Goal: Information Seeking & Learning: Learn about a topic

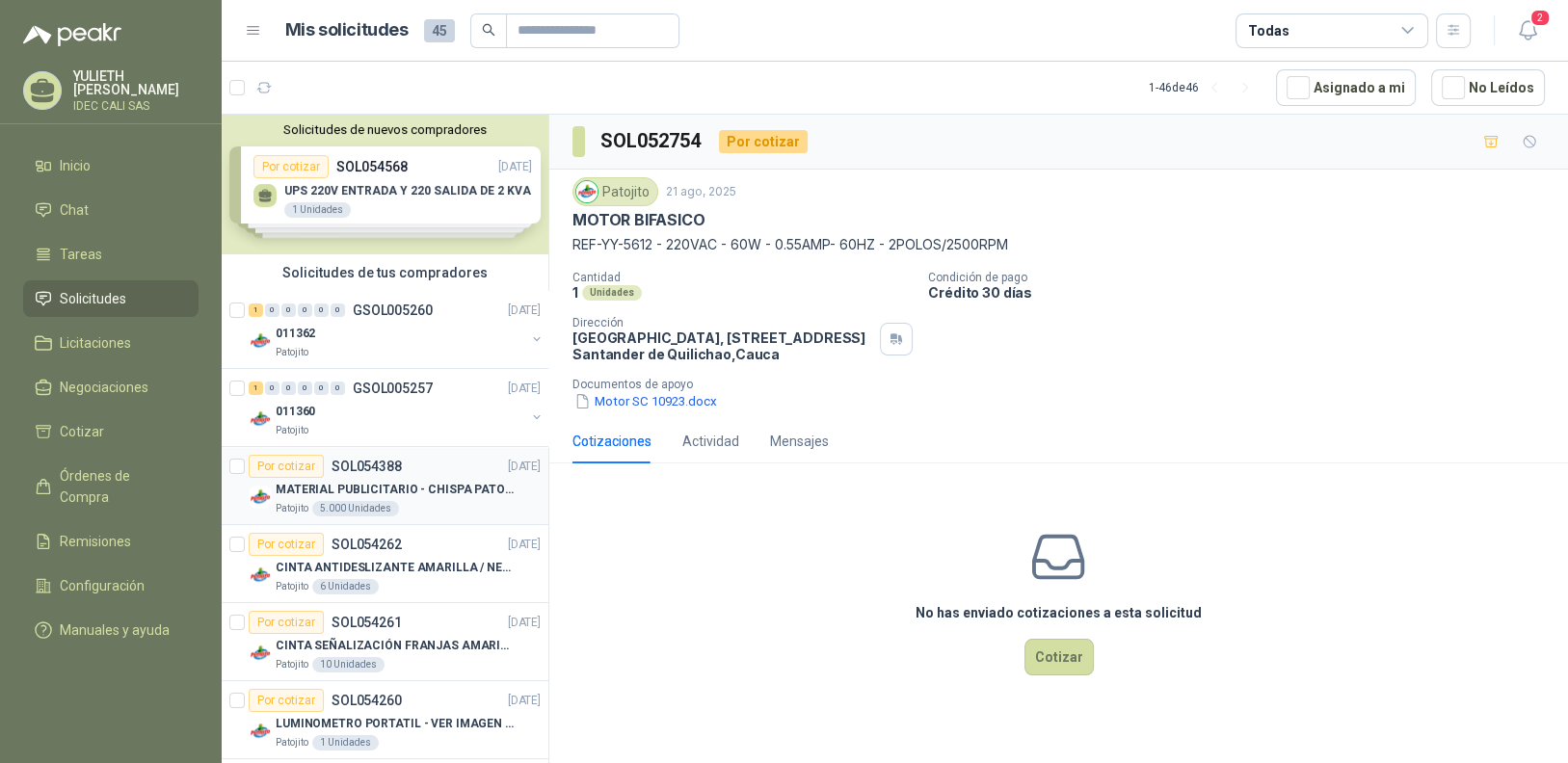
click at [291, 461] on div "Por cotizar" at bounding box center [286, 466] width 75 height 23
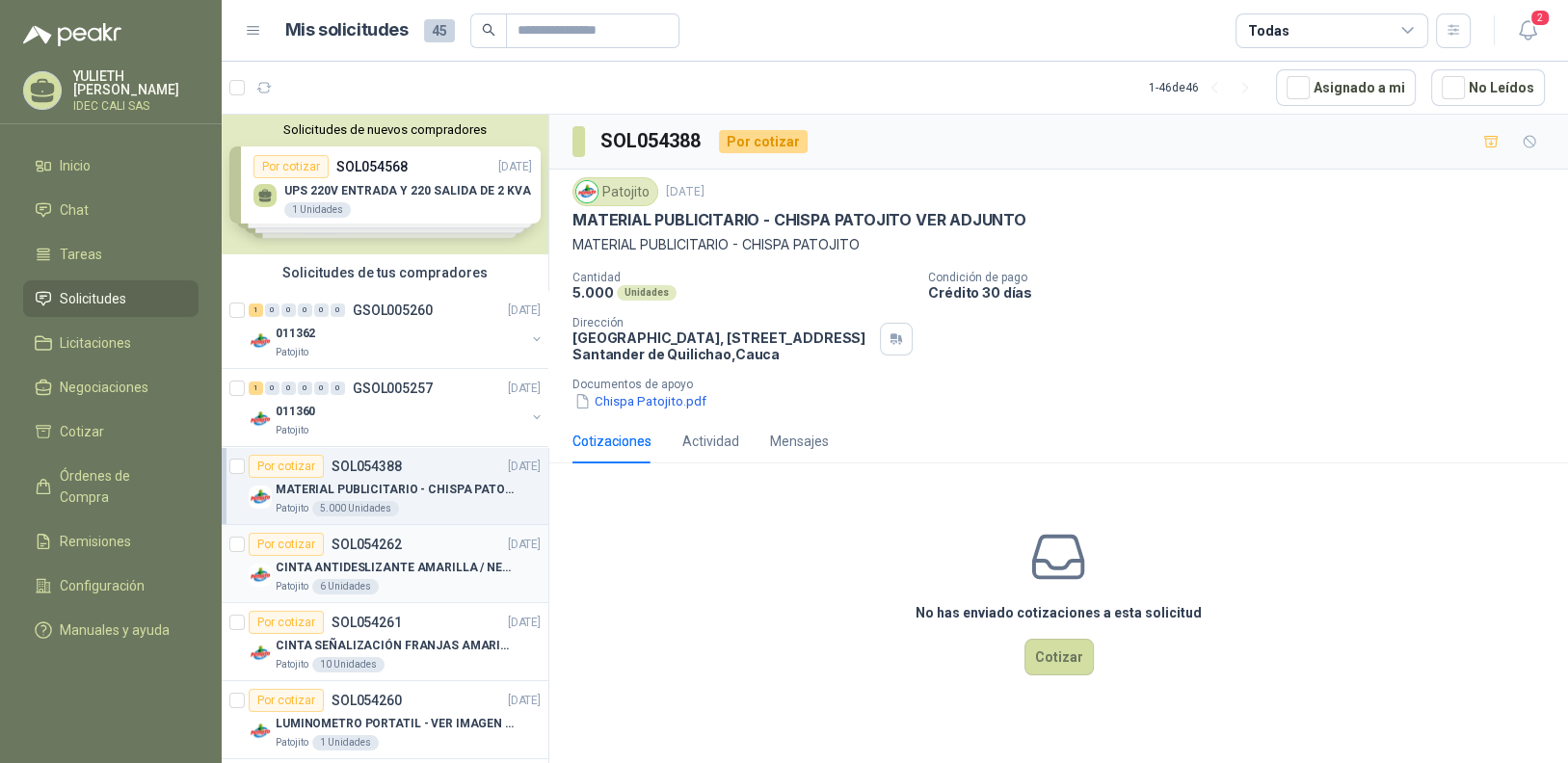
click at [324, 547] on div "Por cotizar SOL054262" at bounding box center [324, 545] width 154 height 23
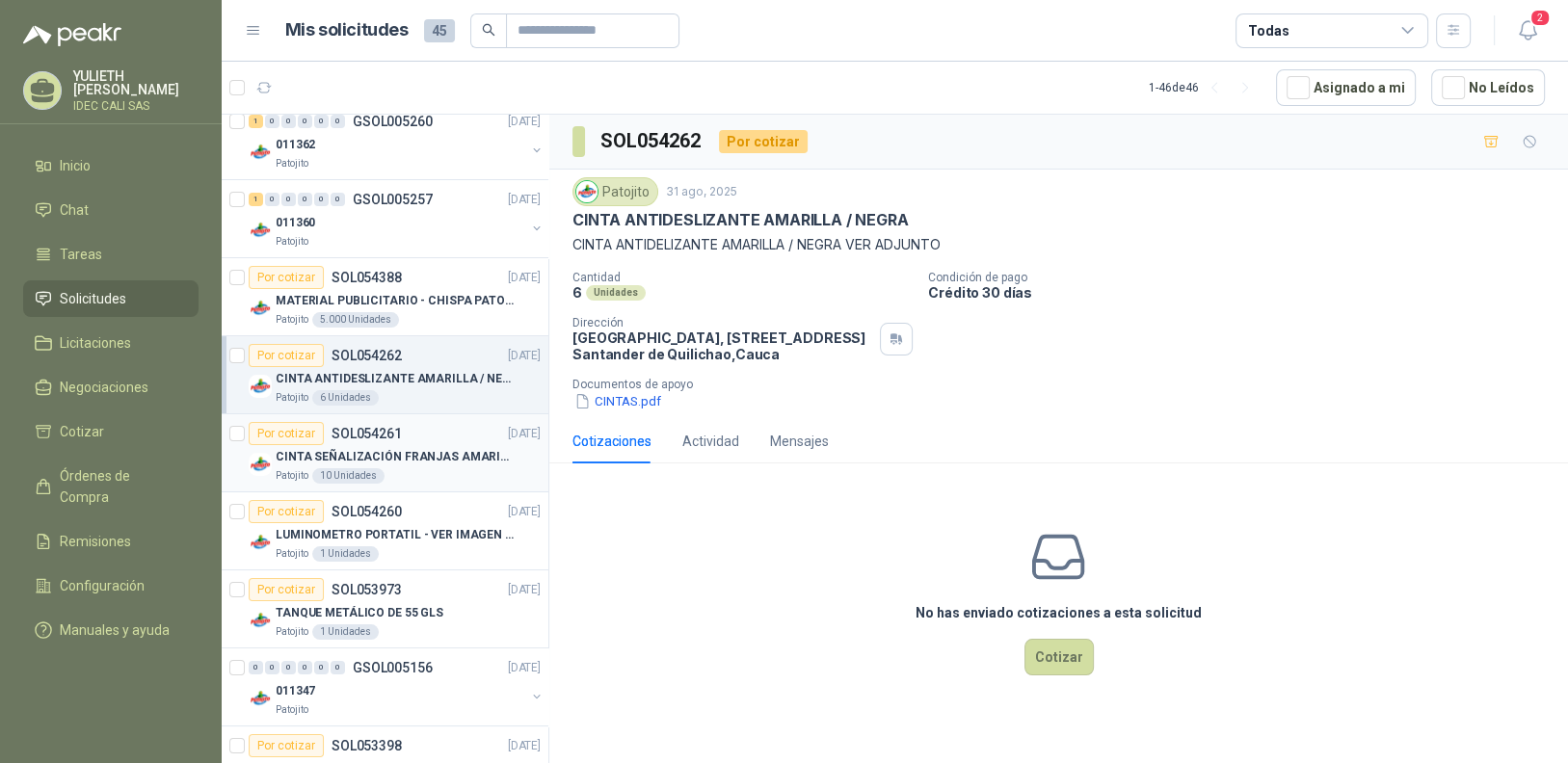
scroll to position [192, 0]
click at [352, 425] on p "SOL054261" at bounding box center [366, 431] width 70 height 14
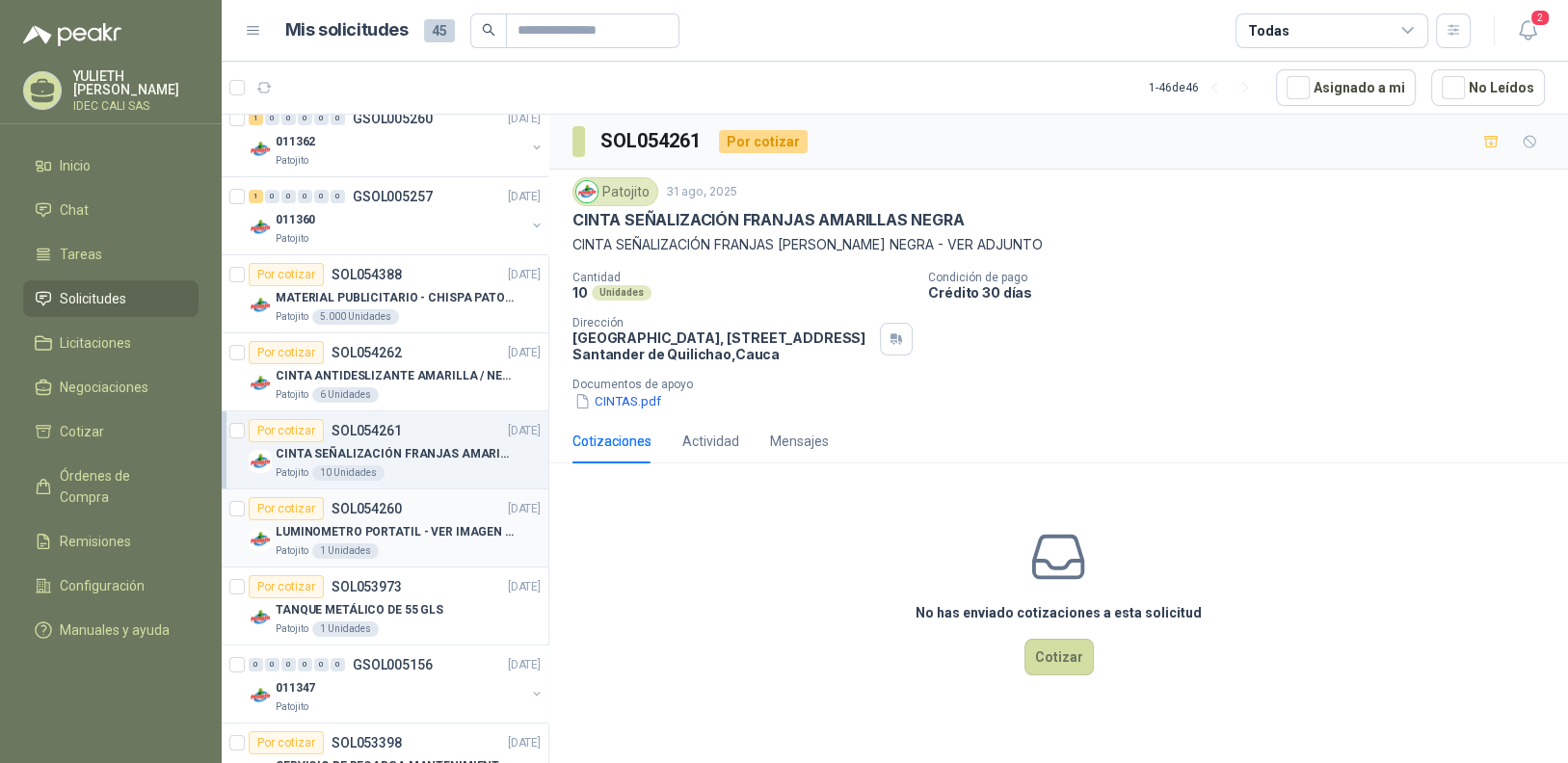
click at [358, 523] on p "LUMINOMETRO PORTATIL - VER IMAGEN ADJUNTA" at bounding box center [395, 532] width 239 height 18
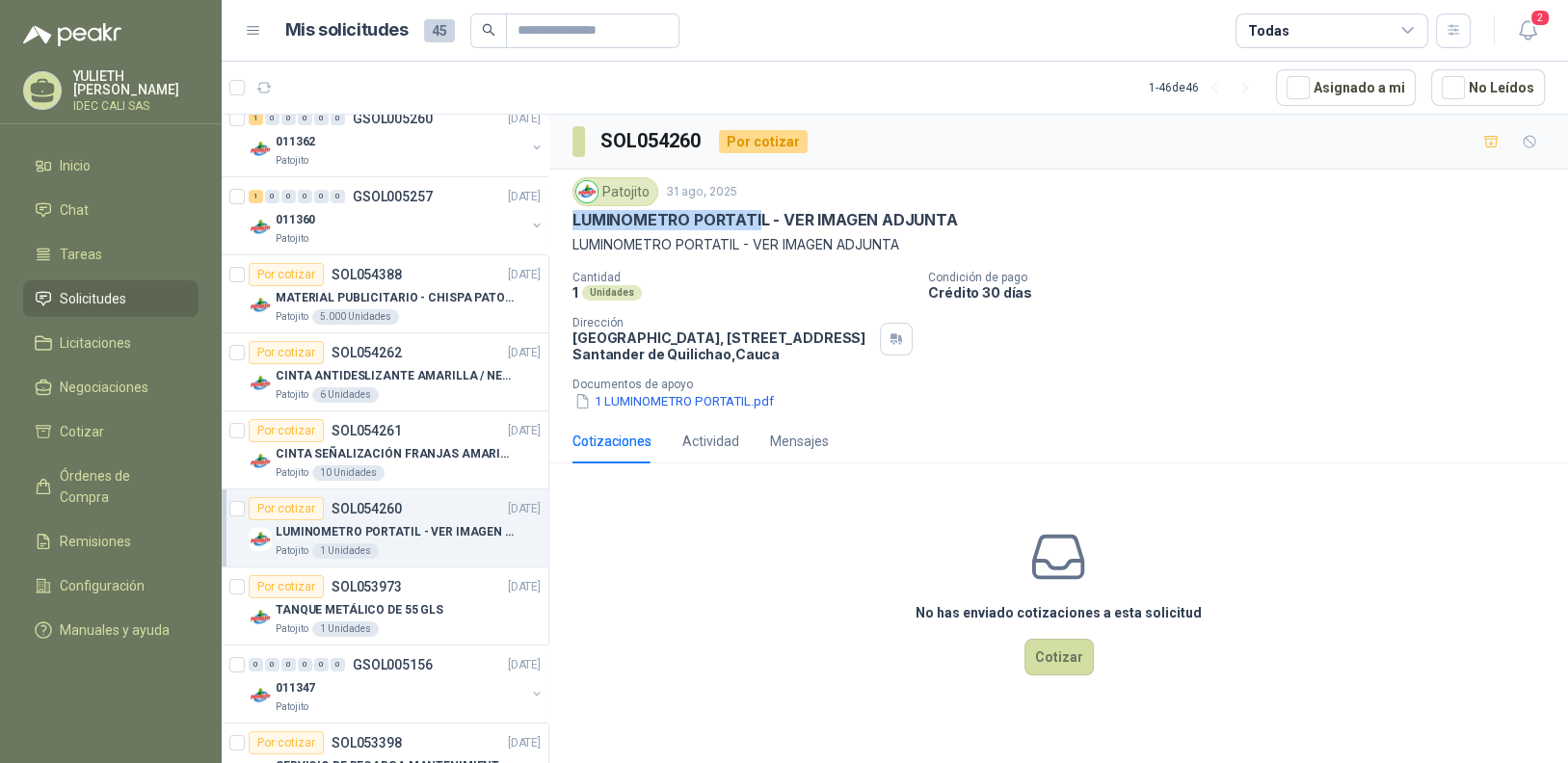
drag, startPoint x: 757, startPoint y: 218, endPoint x: 571, endPoint y: 226, distance: 186.2
click at [571, 226] on div "Patojito [DATE] LUMINOMETRO PORTATIL - VER IMAGEN ADJUNTA LUMINOMETRO PORTATIL …" at bounding box center [1058, 295] width 1019 height 249
click at [286, 589] on div "Por cotizar" at bounding box center [286, 587] width 75 height 23
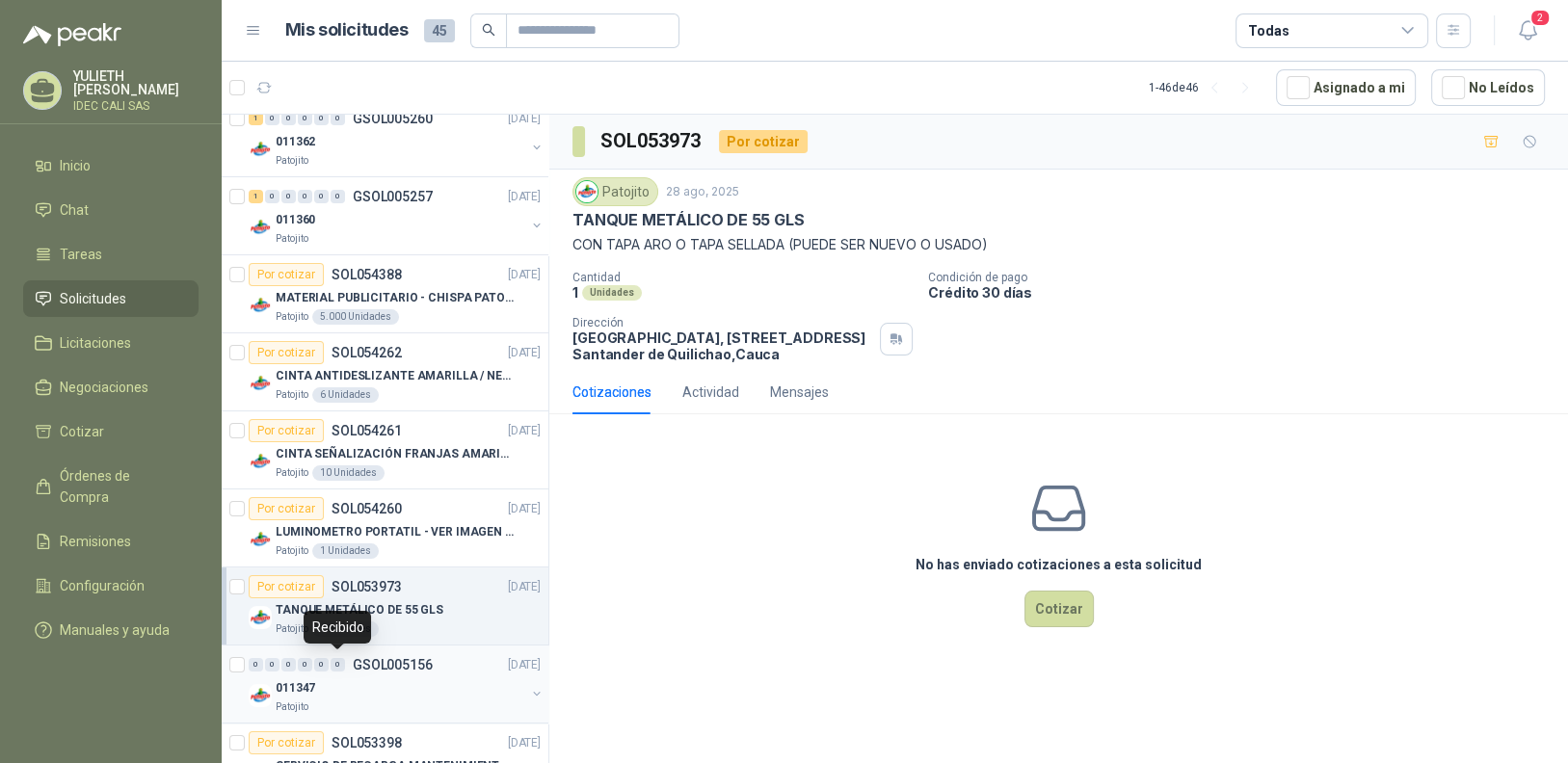
click at [340, 669] on span "0" at bounding box center [337, 665] width 14 height 14
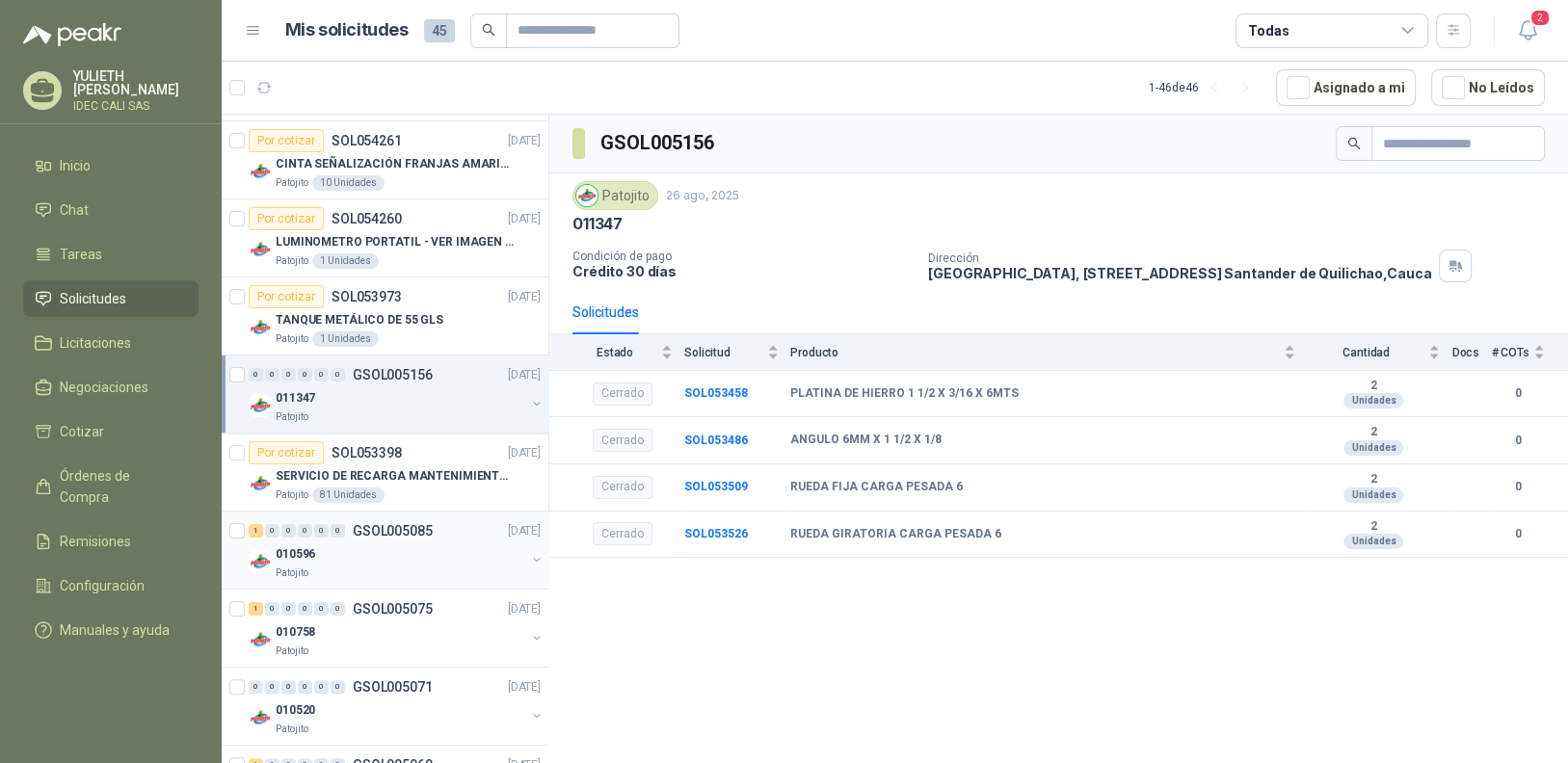
scroll to position [579, 0]
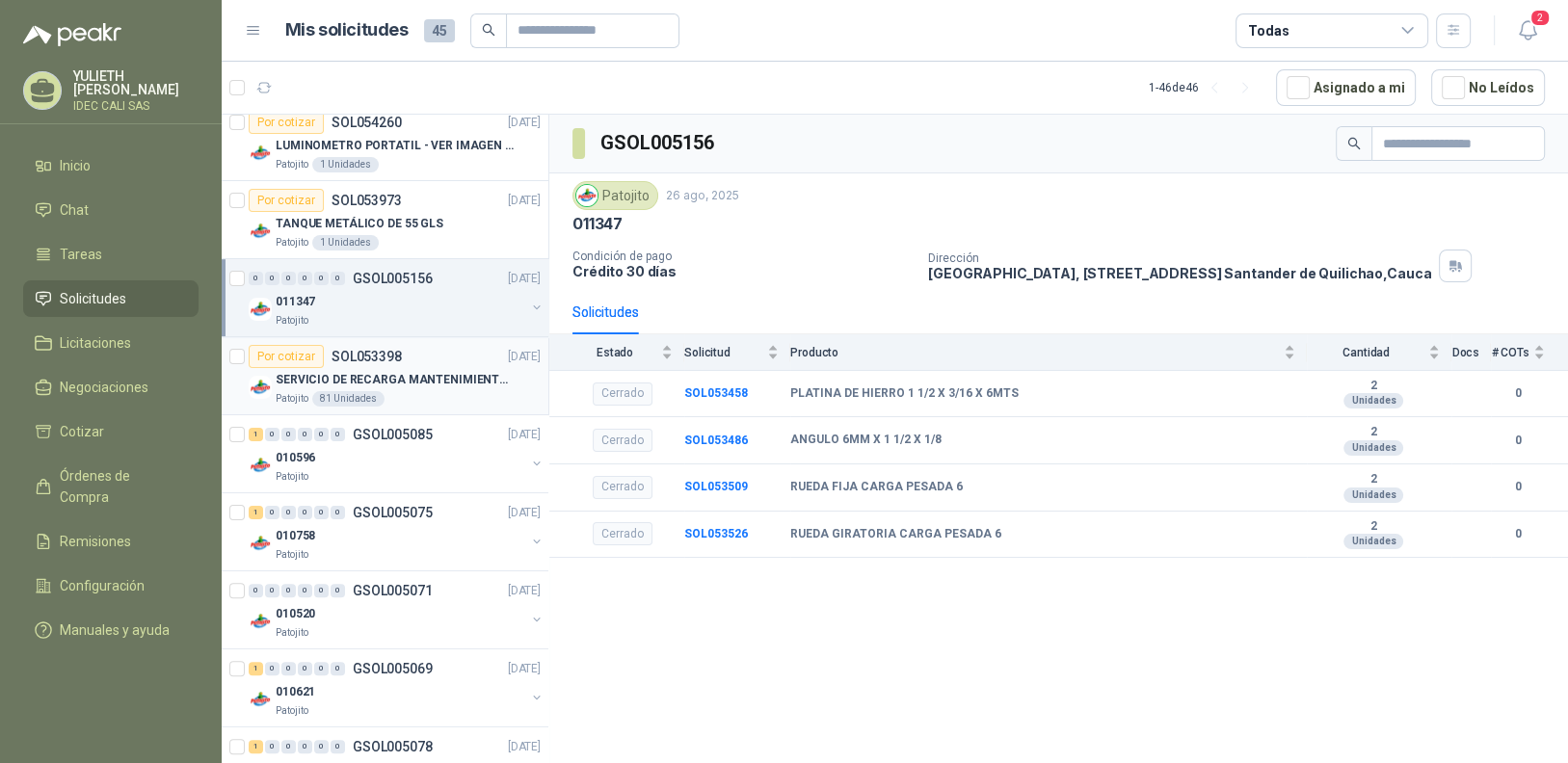
click at [334, 355] on p "SOL053398" at bounding box center [366, 356] width 70 height 14
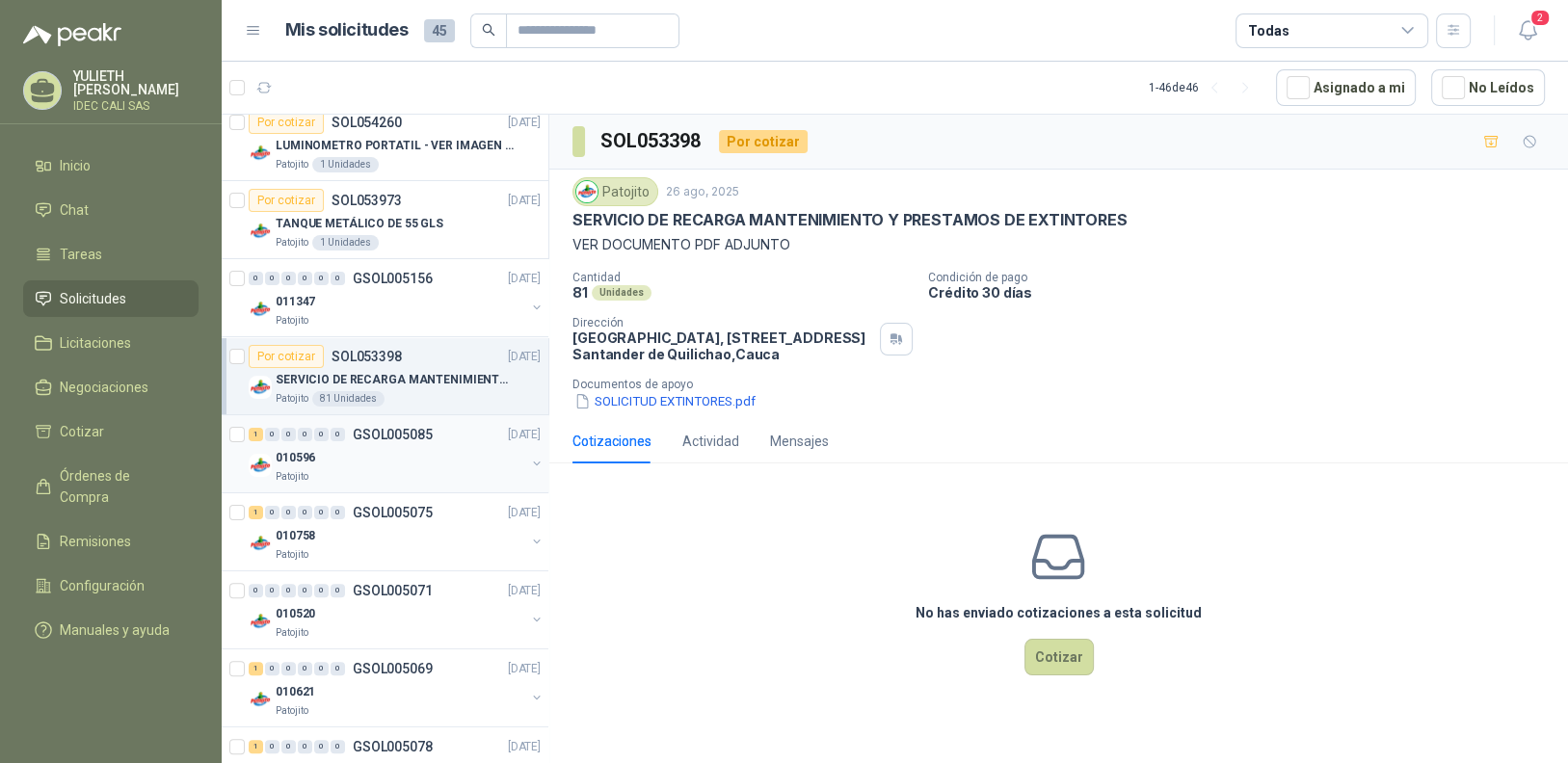
click at [364, 458] on div "010596" at bounding box center [400, 458] width 249 height 23
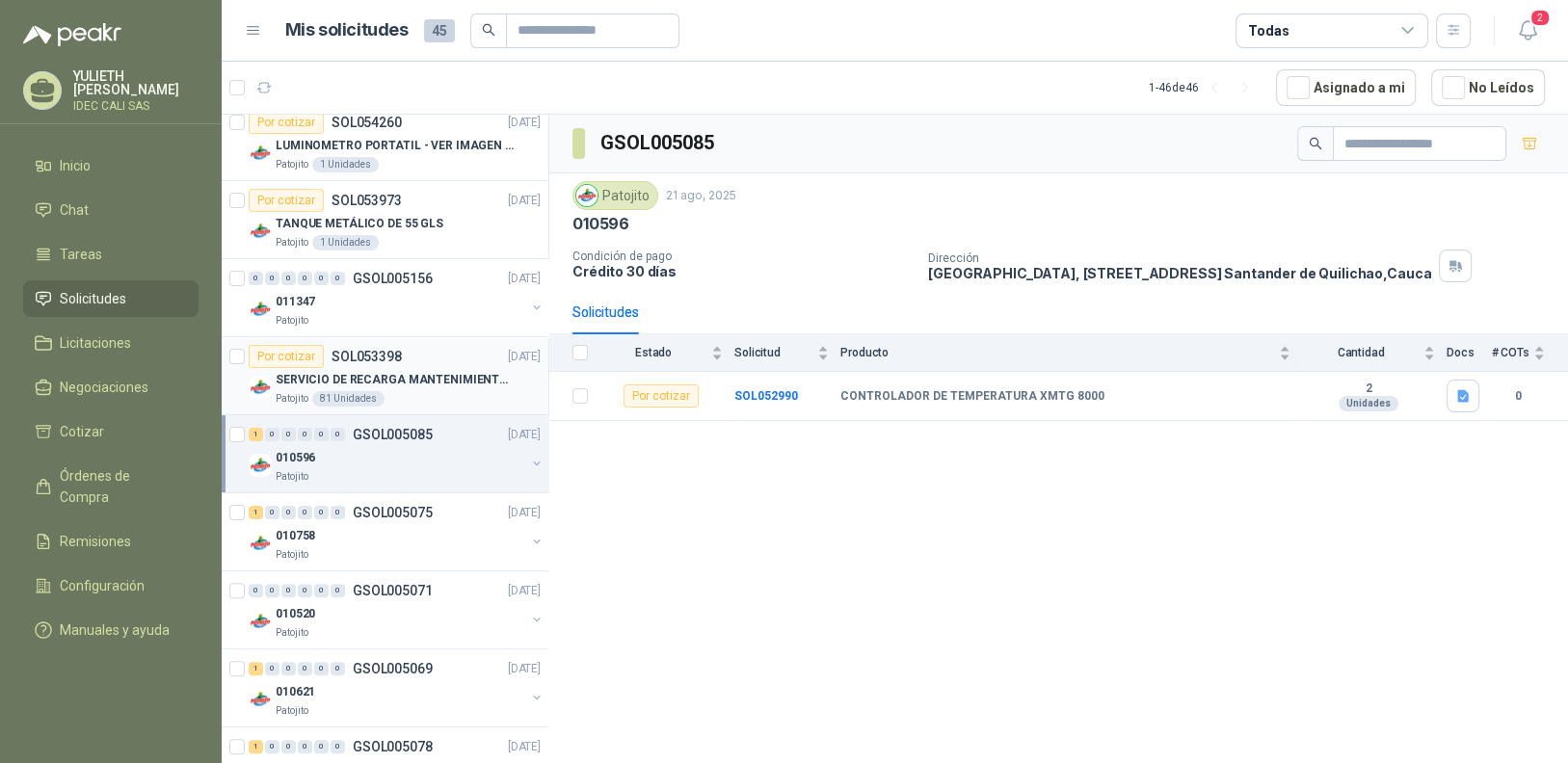
click at [392, 386] on div "SERVICIO DE RECARGA MANTENIMIENTO Y PRESTAMOS DE EXTINTORES" at bounding box center [407, 380] width 265 height 23
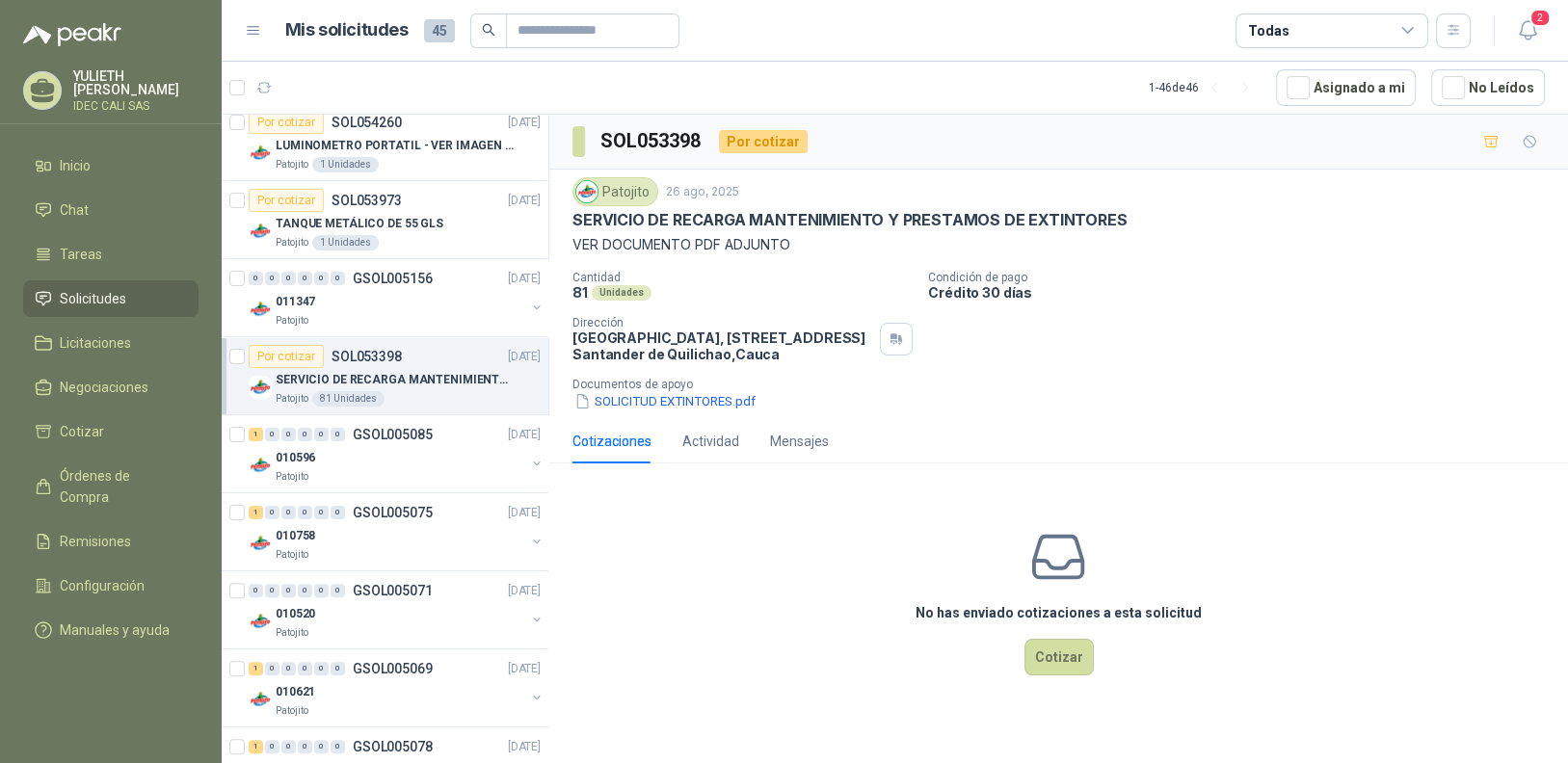
click at [630, 293] on div "Unidades" at bounding box center [622, 293] width 60 height 15
click at [651, 402] on button "SOLICITUD EXTINTORES.pdf" at bounding box center [665, 401] width 185 height 20
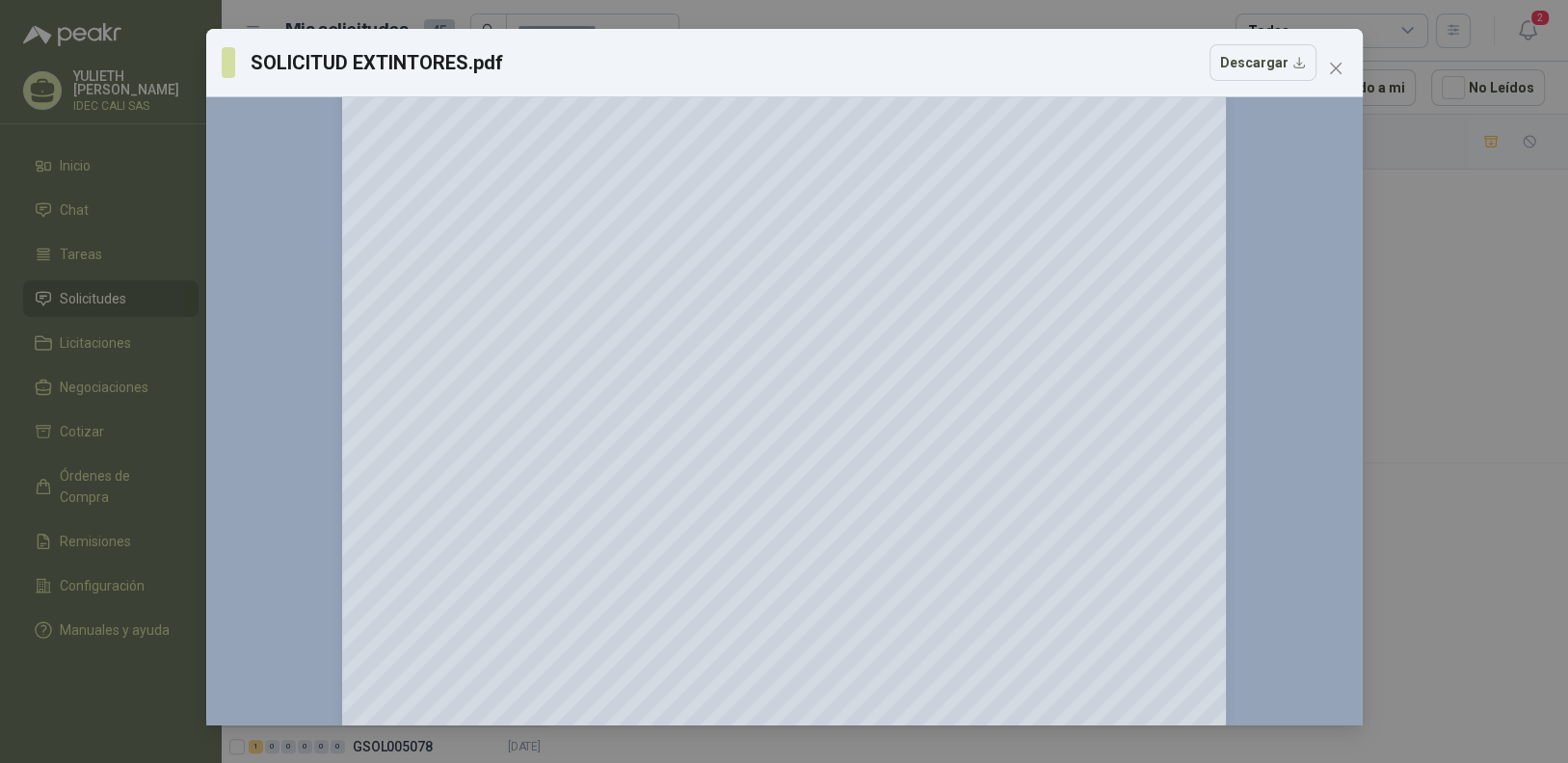
scroll to position [258, 0]
click at [1326, 69] on span "Close" at bounding box center [1335, 69] width 31 height 15
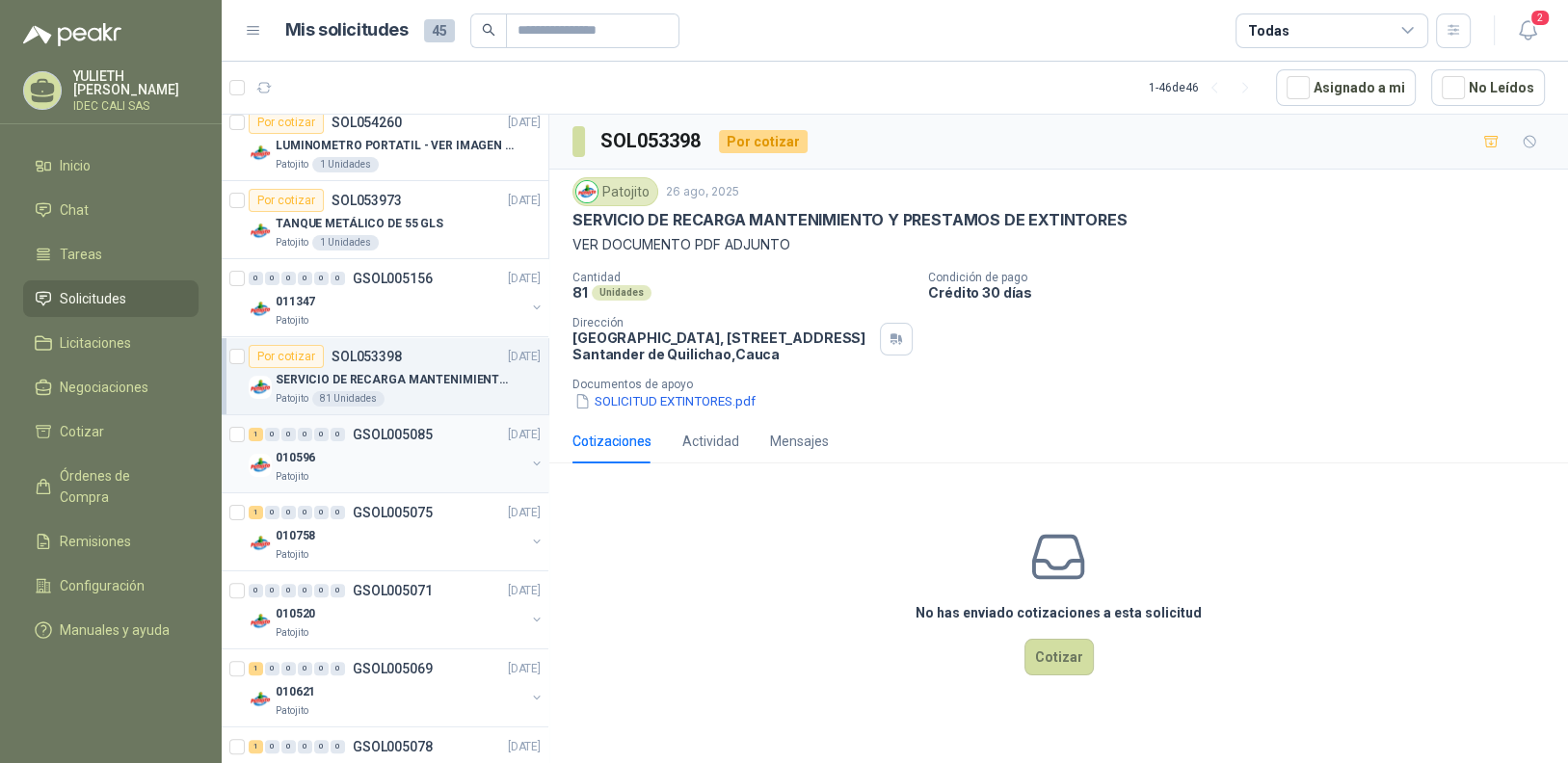
click at [393, 439] on p "GSOL005085" at bounding box center [392, 435] width 80 height 14
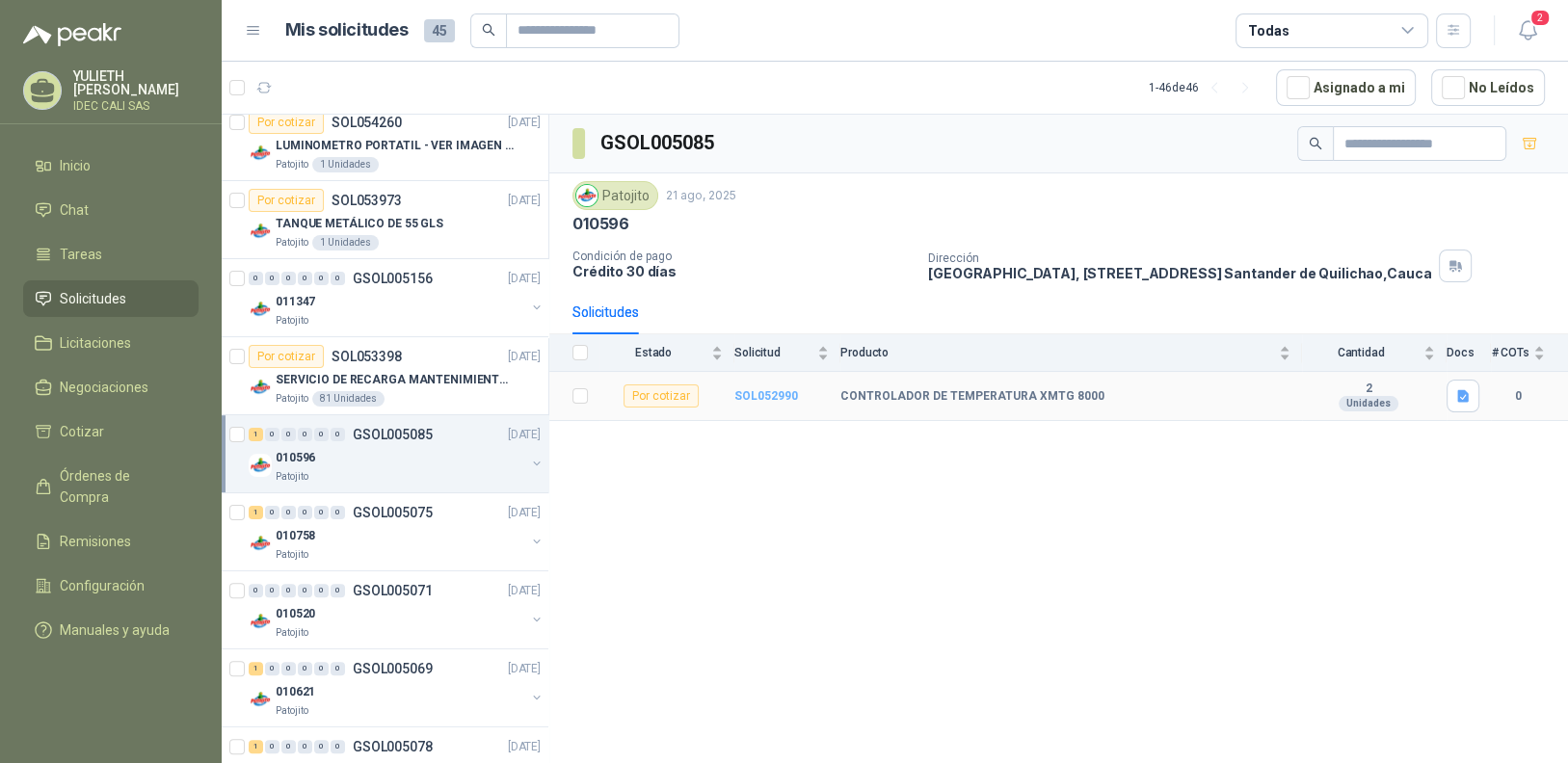
click at [770, 395] on b "SOL052990" at bounding box center [766, 396] width 64 height 14
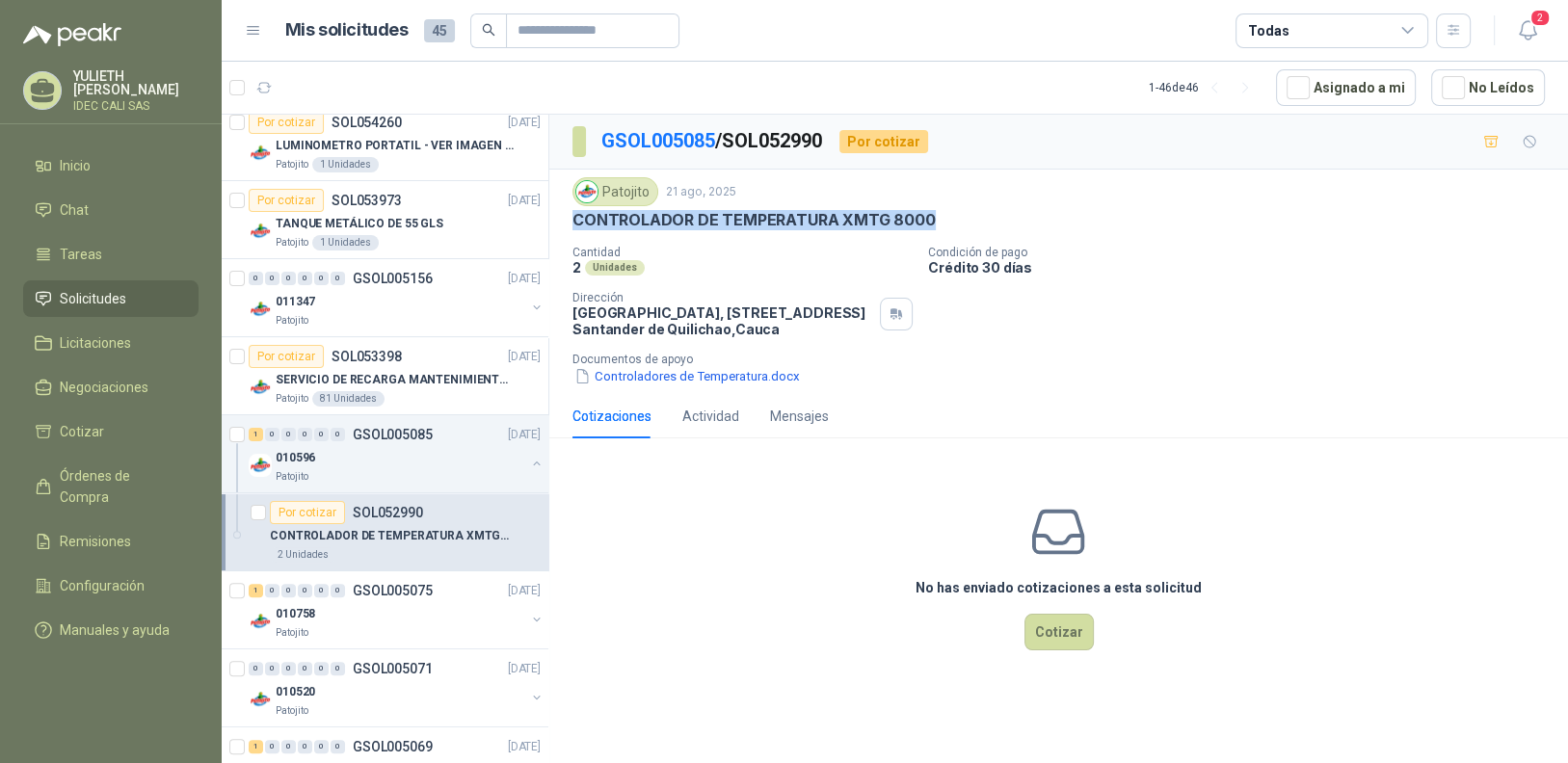
drag, startPoint x: 930, startPoint y: 222, endPoint x: 571, endPoint y: 211, distance: 359.2
click at [571, 211] on div "Patojito [DATE] CONTROLADOR DE TEMPERATURA XMTG 8000 Cantidad 2 Unidades Condic…" at bounding box center [1058, 282] width 1019 height 225
click at [348, 617] on div "010758" at bounding box center [400, 614] width 249 height 23
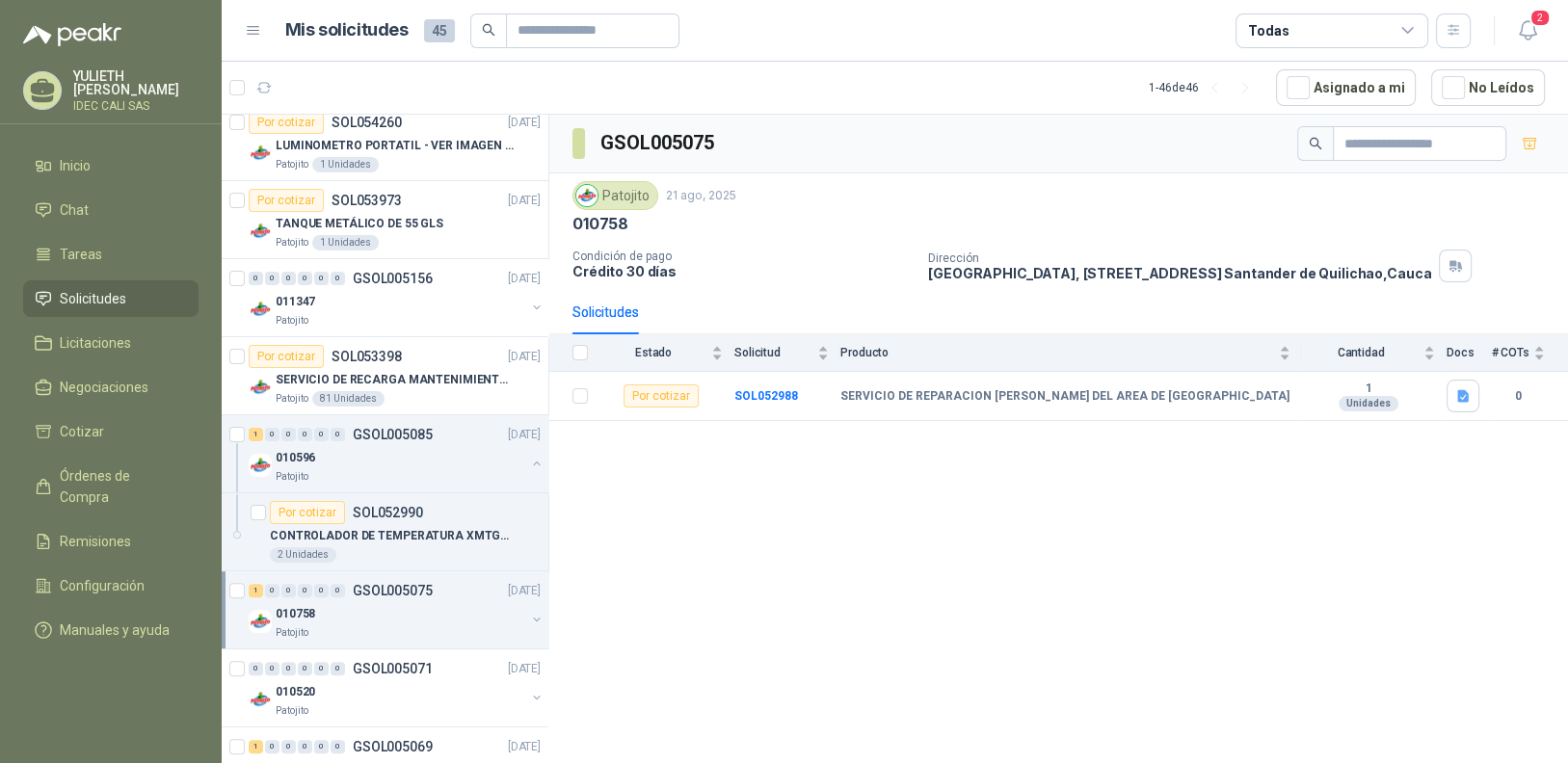
click at [413, 606] on div "010758" at bounding box center [400, 614] width 249 height 23
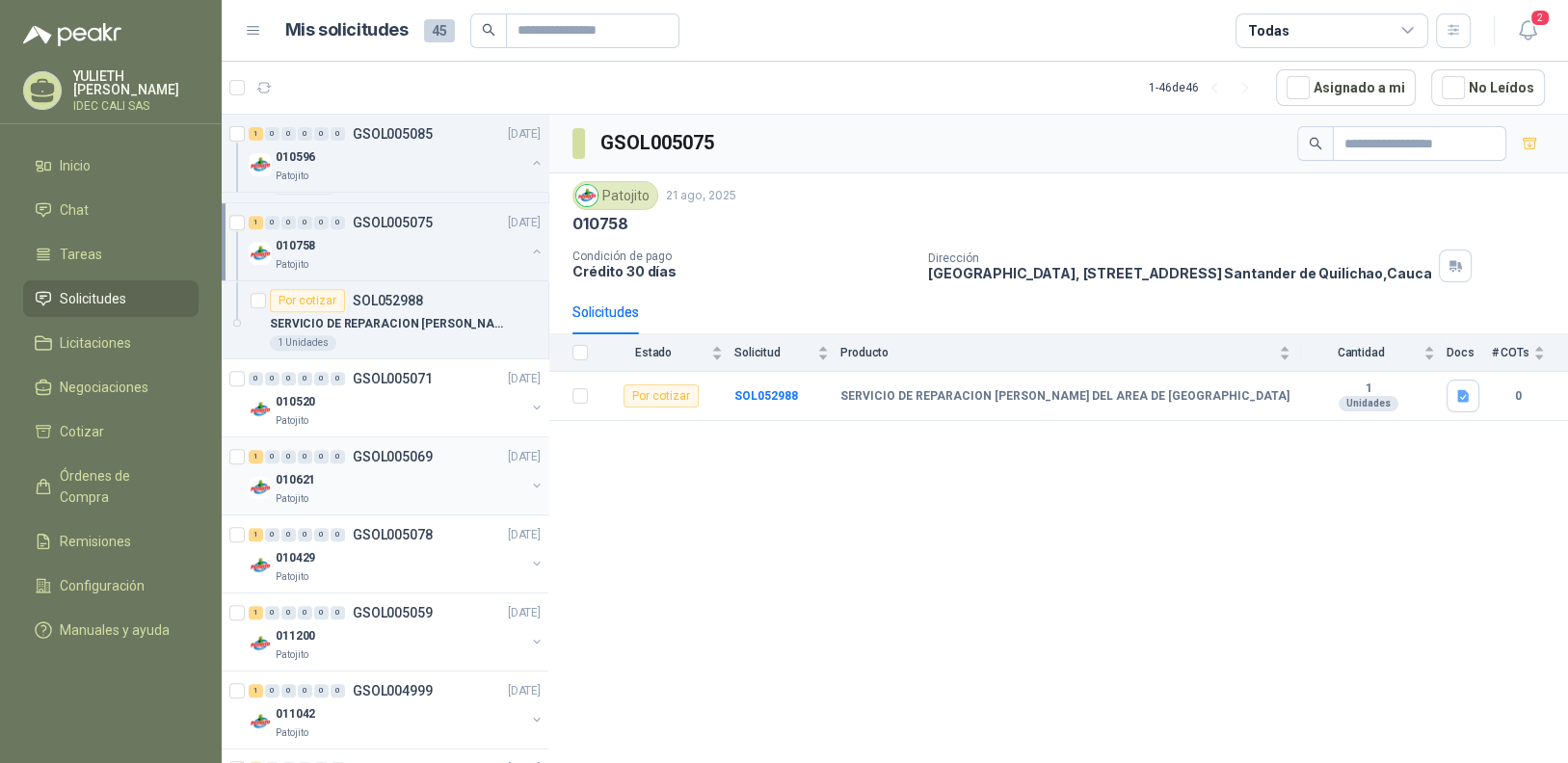
scroll to position [963, 0]
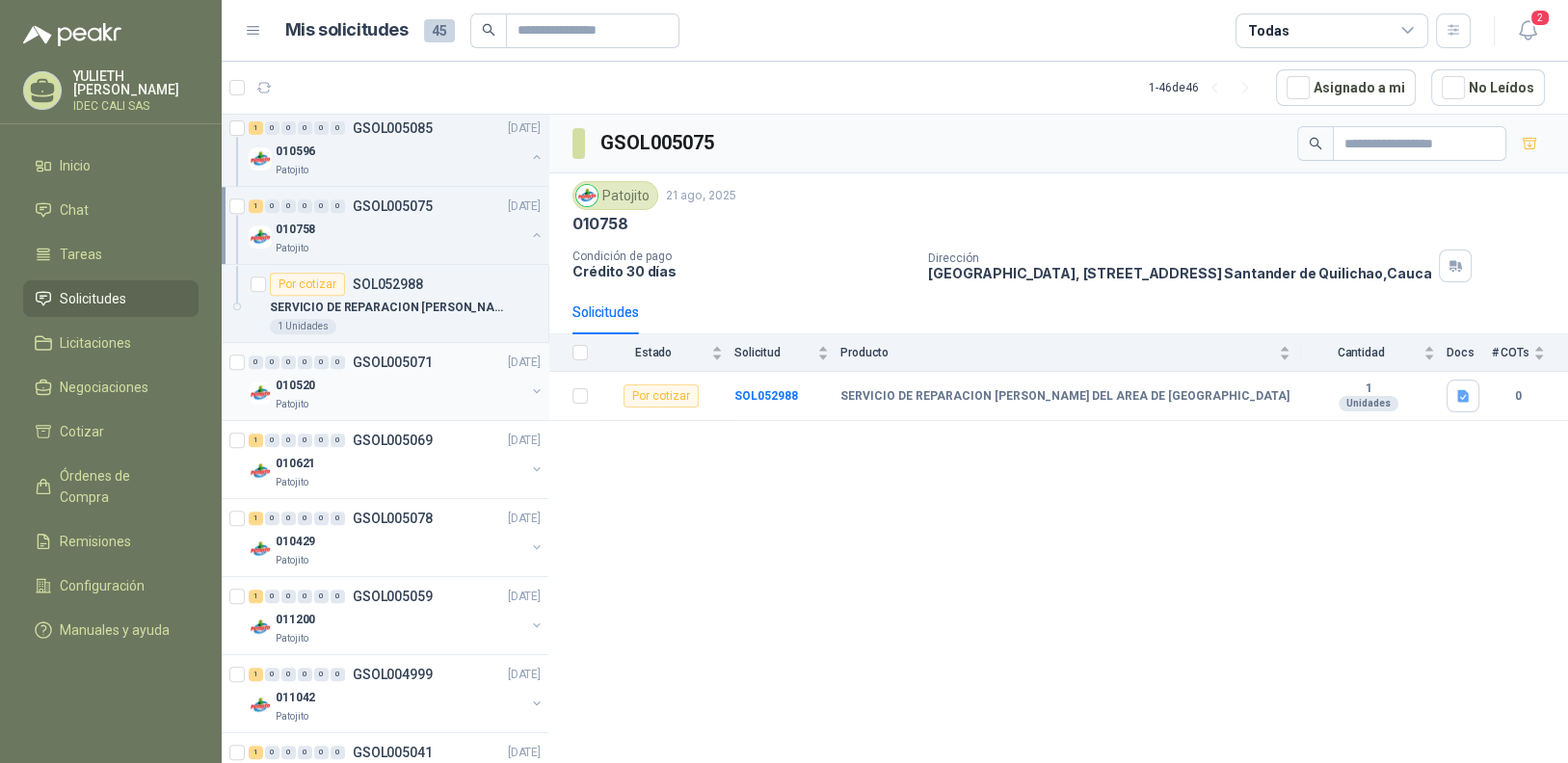
click at [384, 391] on div "010520" at bounding box center [400, 385] width 249 height 23
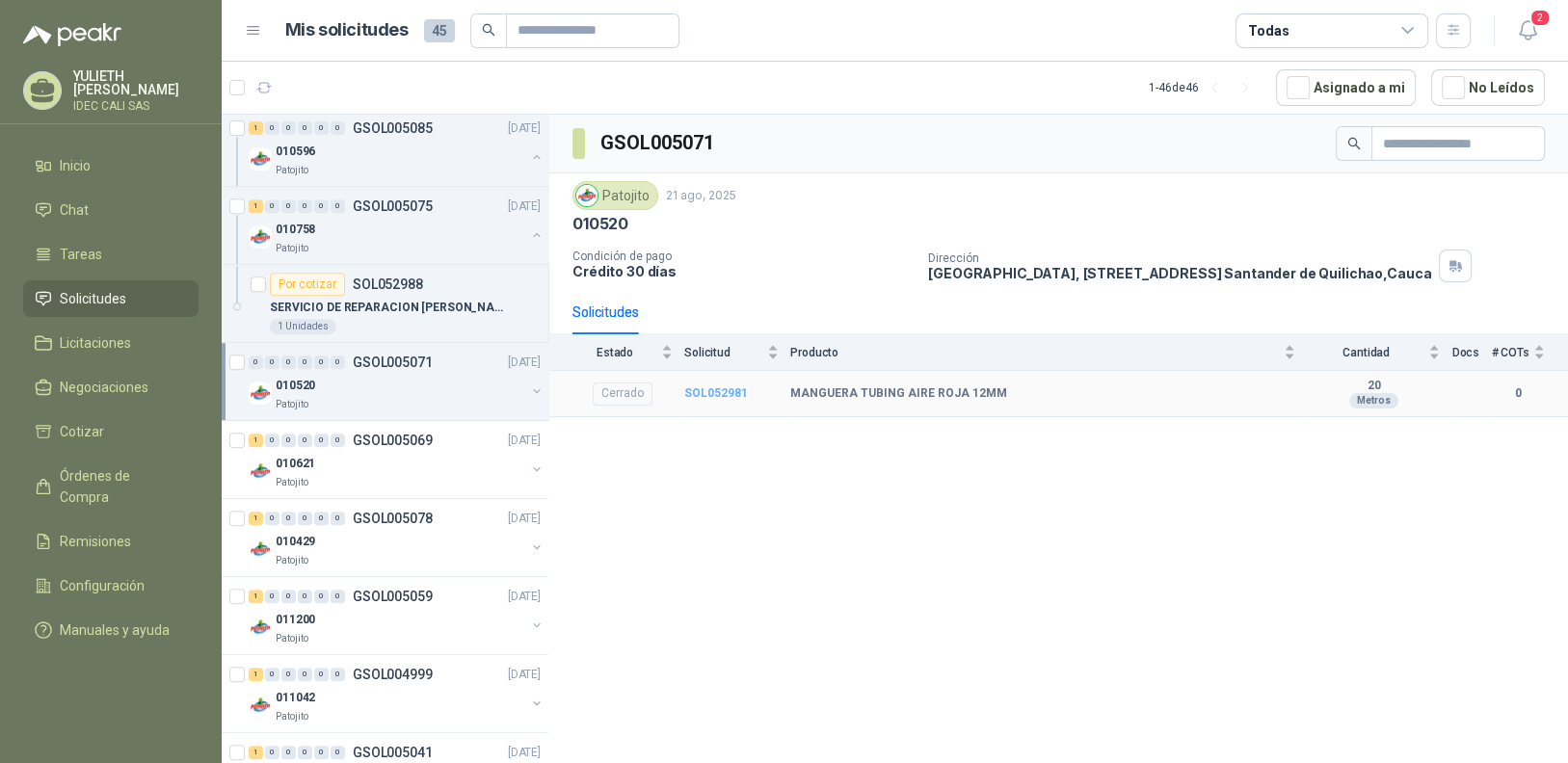
click at [728, 388] on b "SOL052981" at bounding box center [715, 393] width 64 height 14
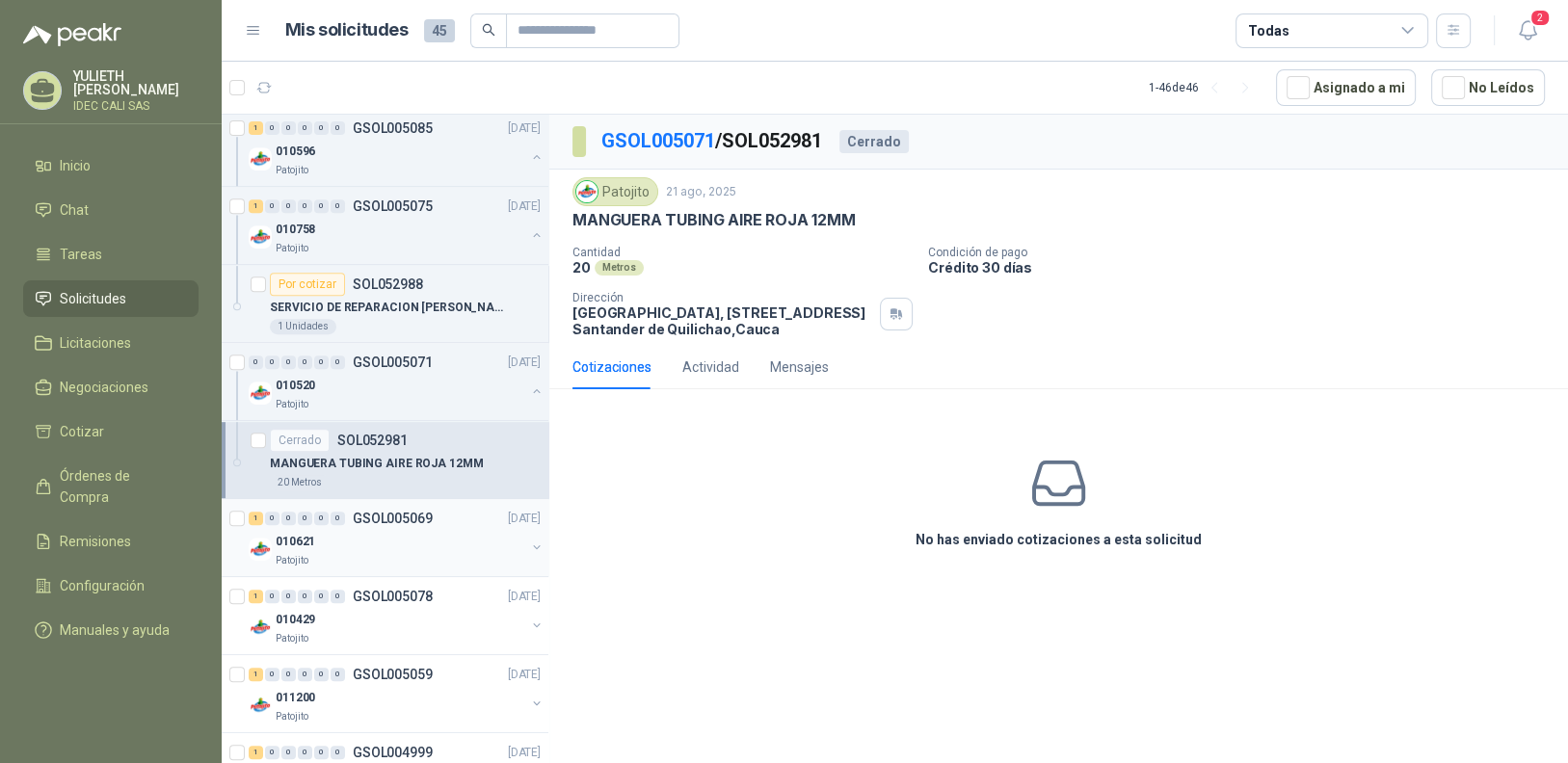
click at [382, 542] on div "010621" at bounding box center [400, 542] width 249 height 23
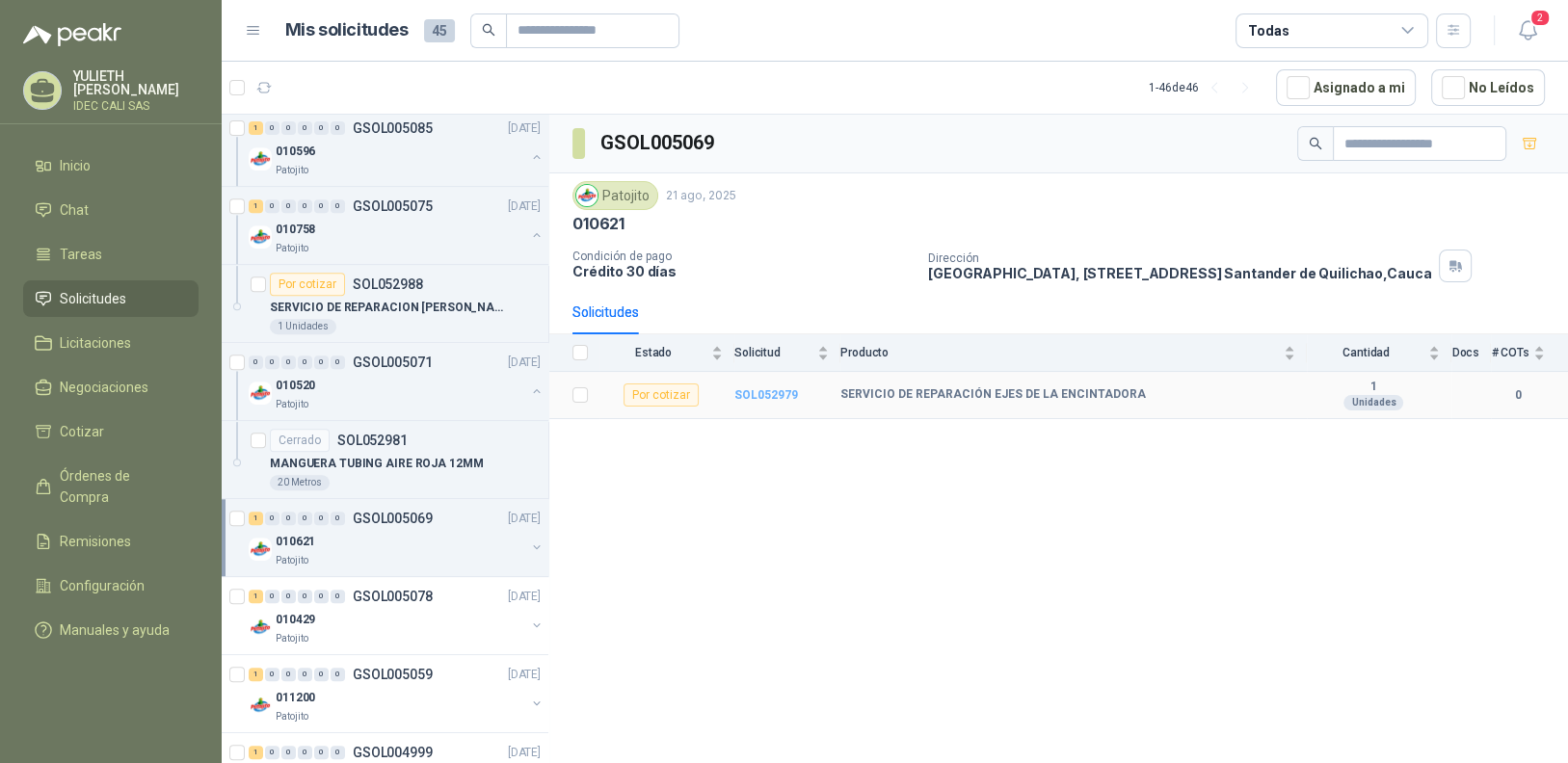
click at [764, 398] on b "SOL052979" at bounding box center [766, 395] width 64 height 14
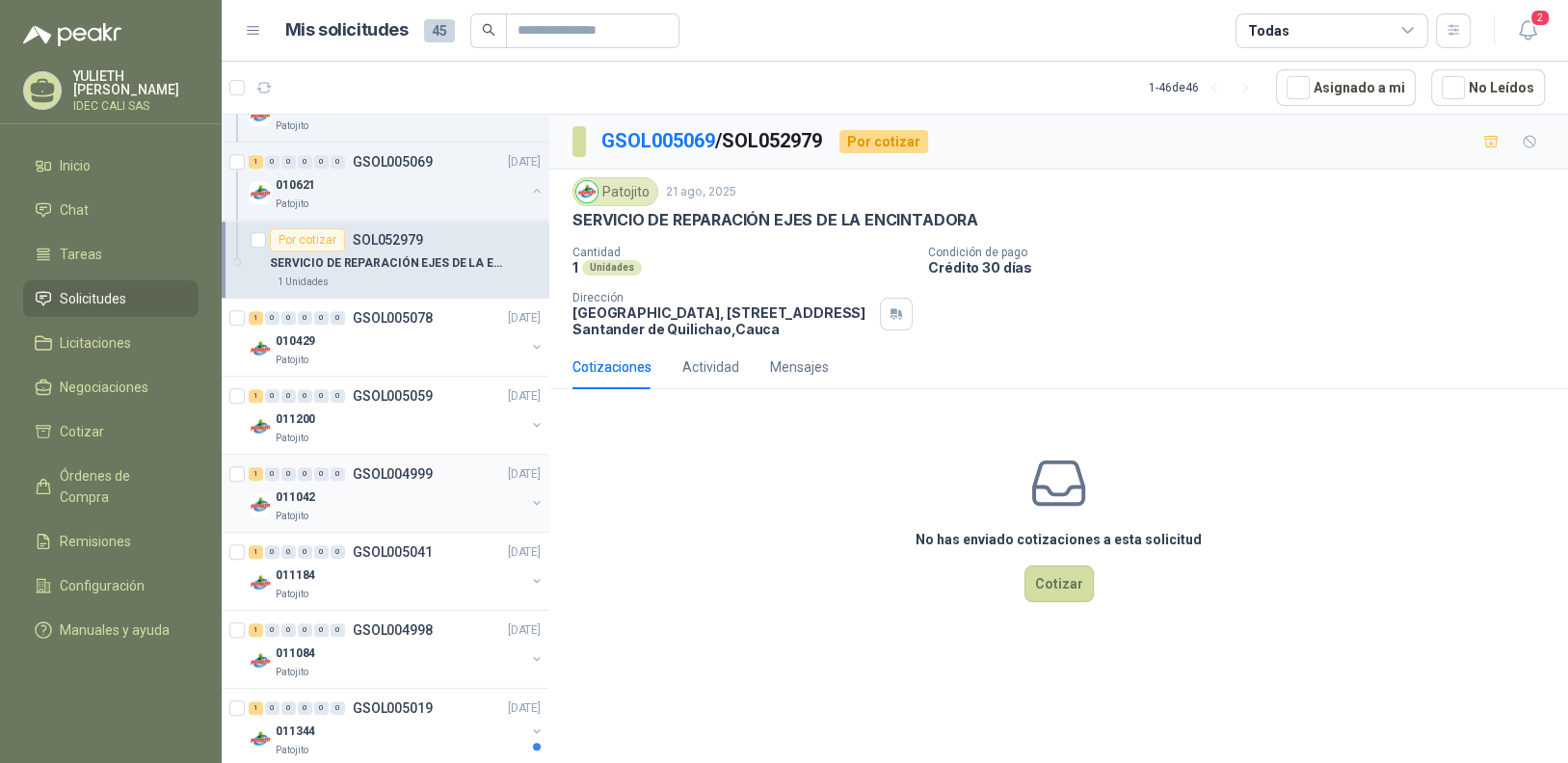
scroll to position [1348, 0]
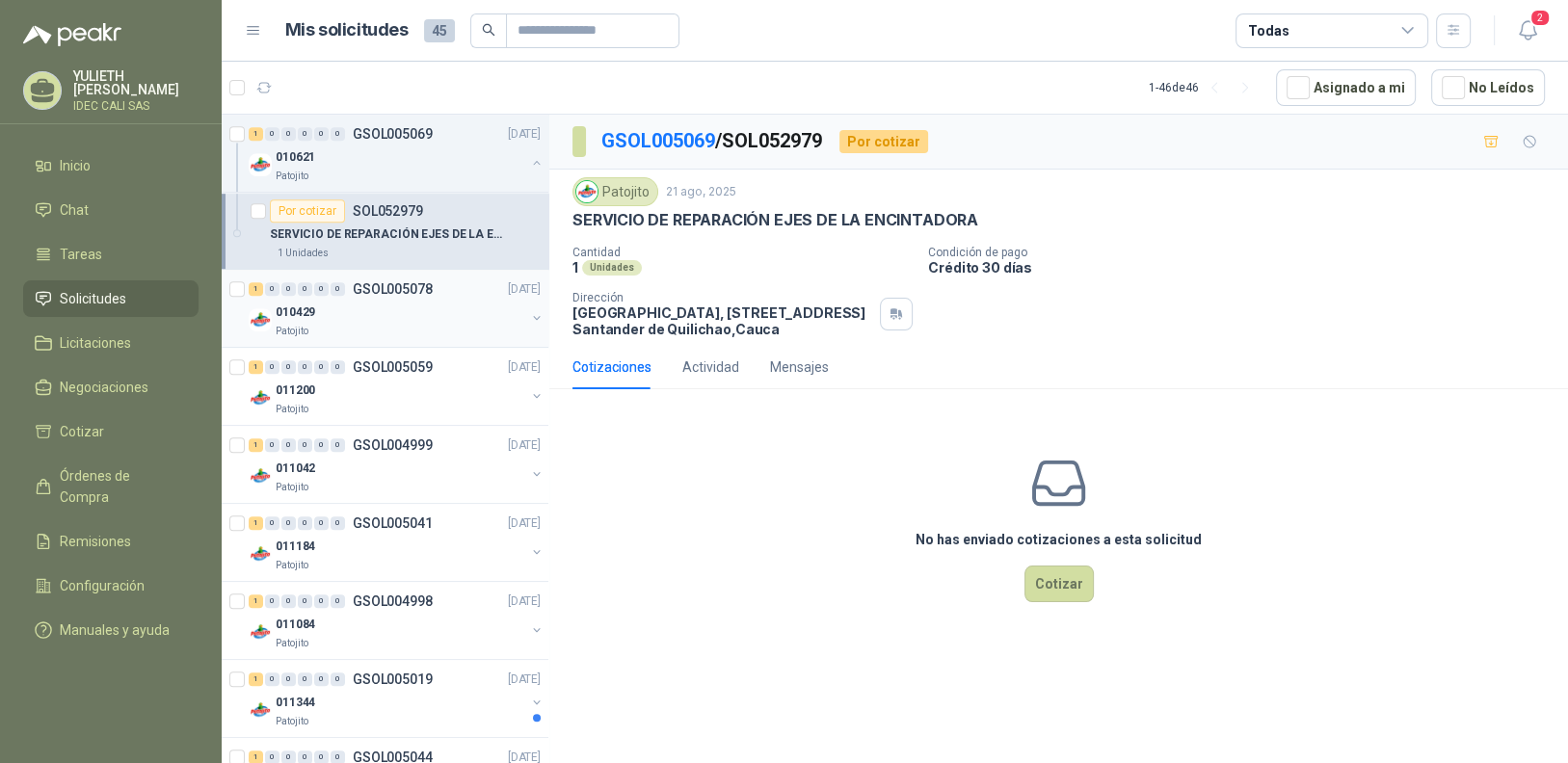
click at [351, 313] on div "010429" at bounding box center [400, 312] width 249 height 23
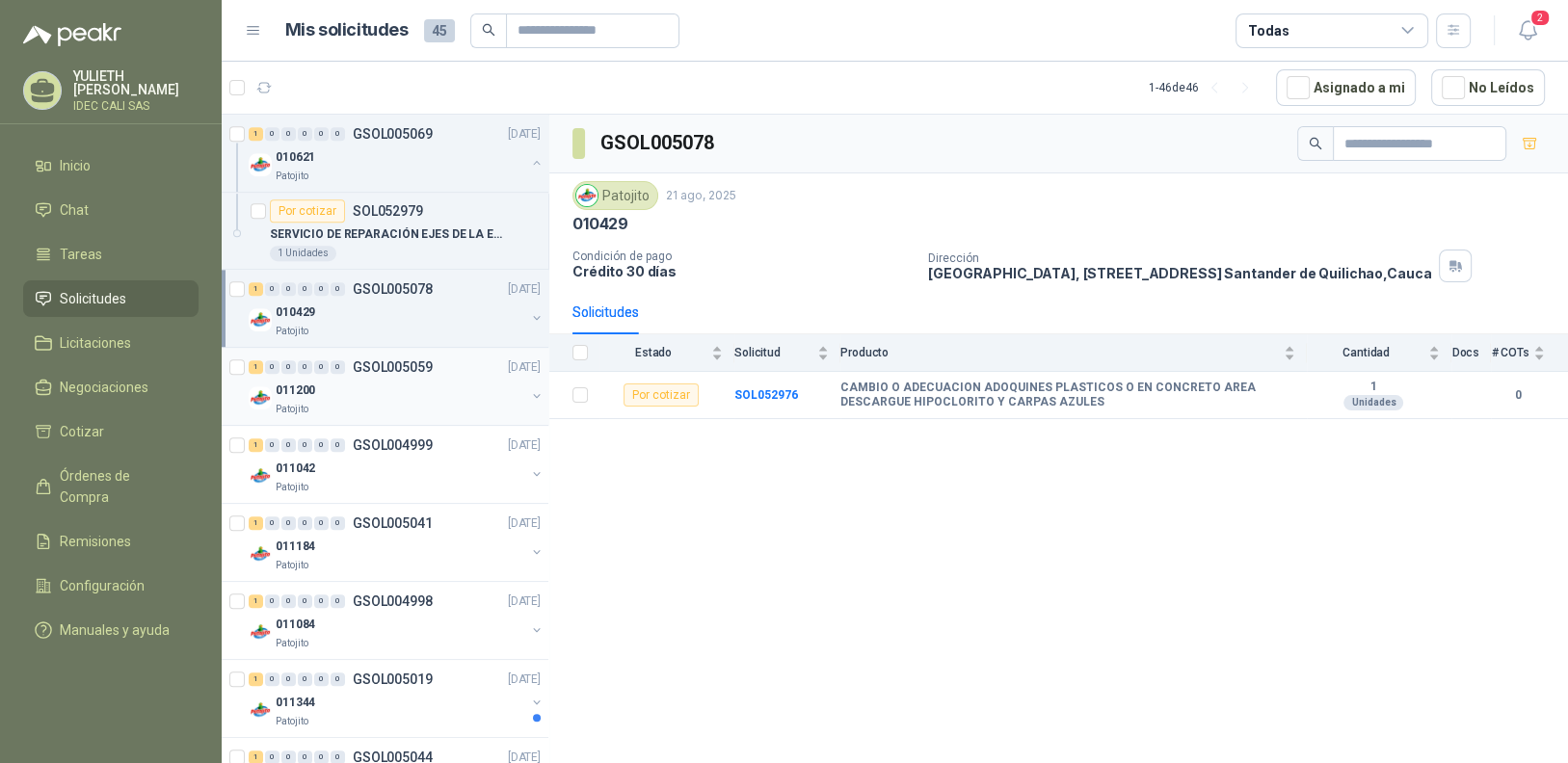
click at [393, 402] on div "Patojito" at bounding box center [400, 410] width 249 height 15
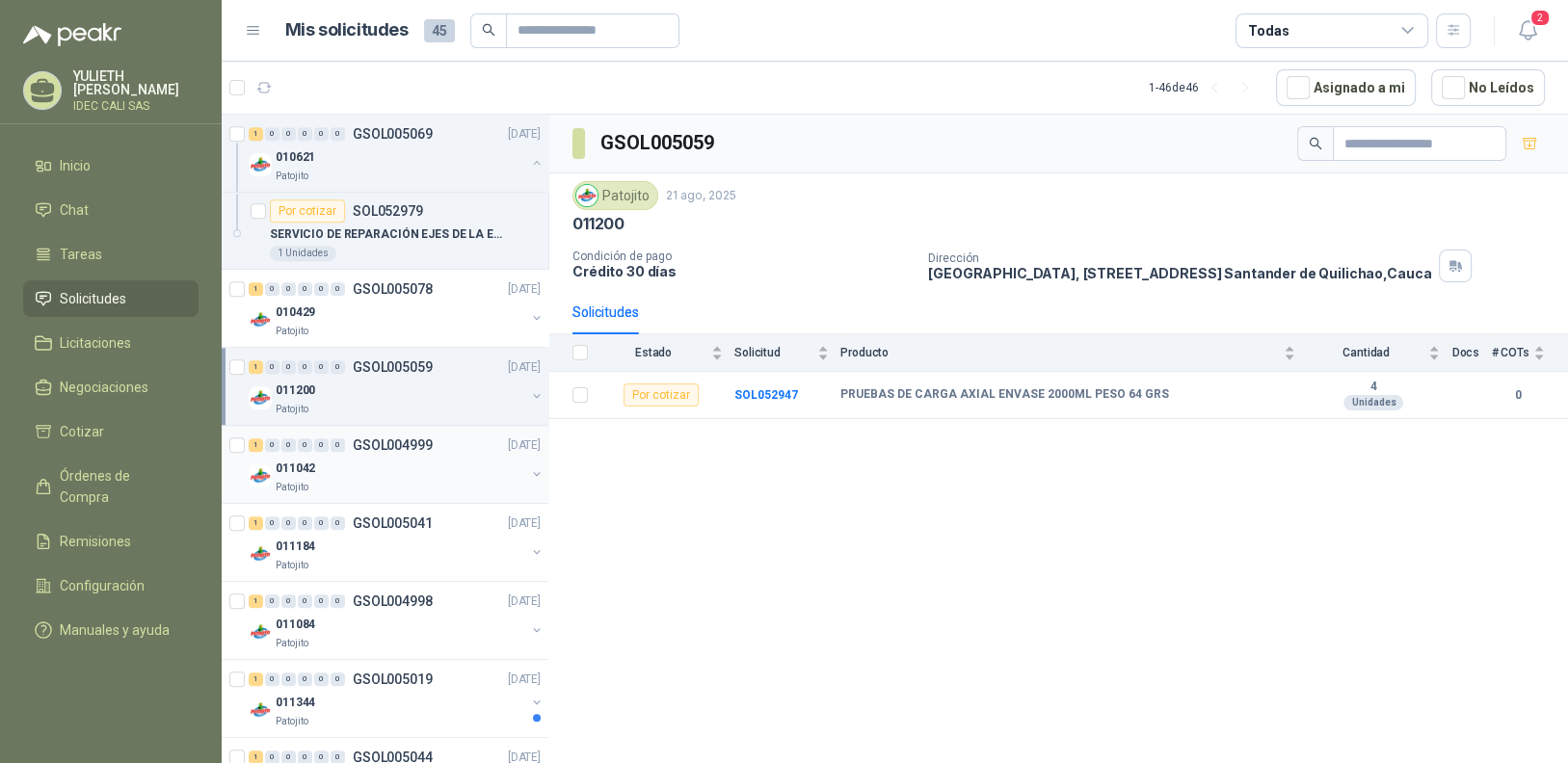
click at [387, 449] on div "1 0 0 0 0 0 GSOL004999 [DATE]" at bounding box center [396, 445] width 295 height 23
